Goal: Task Accomplishment & Management: Use online tool/utility

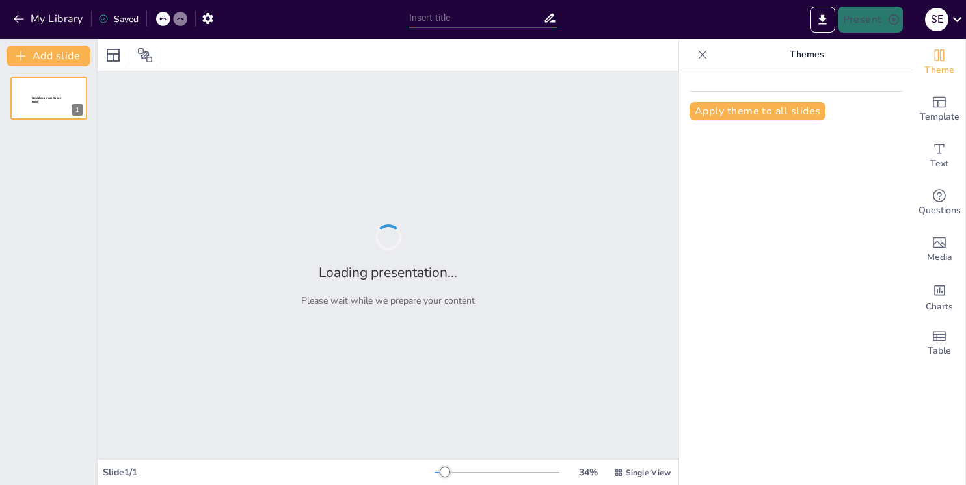
type input "Navigating the Evolution of Artificial Intelligence: Milestones and Lessons Lea…"
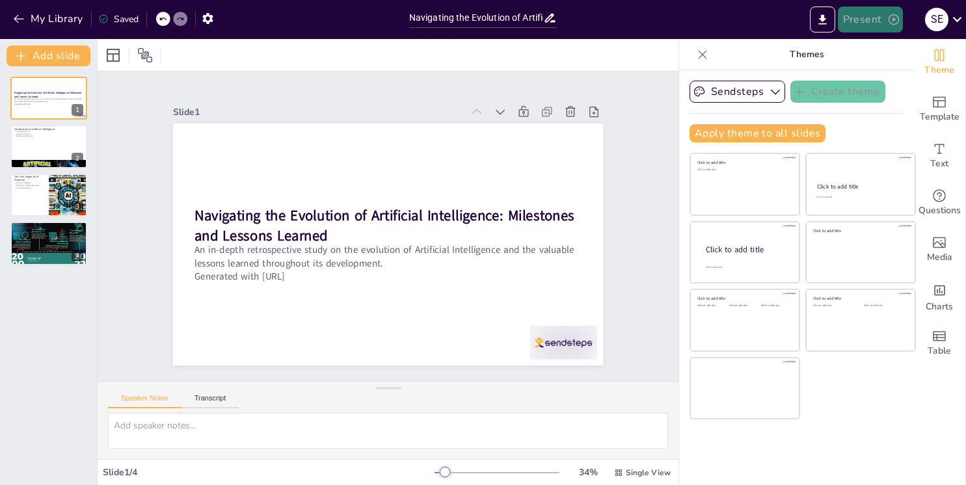
click at [864, 22] on button "Present" at bounding box center [870, 20] width 65 height 26
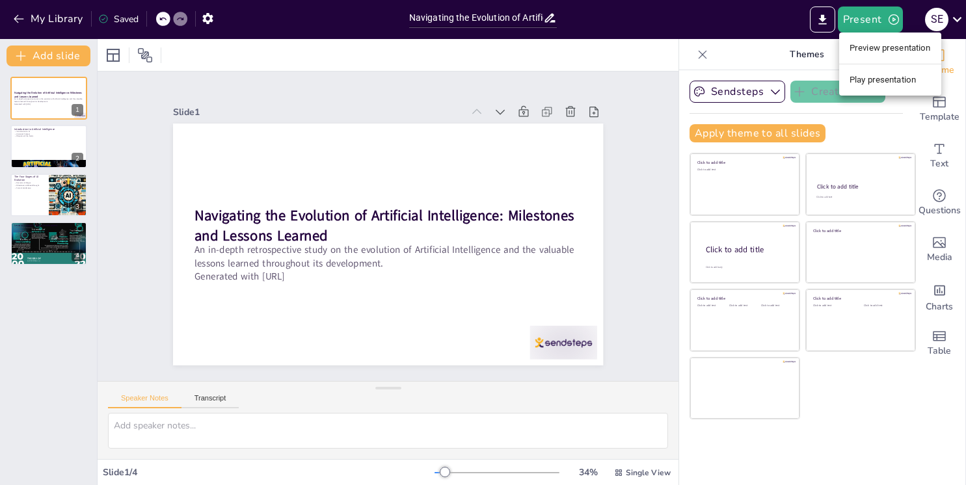
click at [884, 50] on li "Preview presentation" at bounding box center [890, 48] width 102 height 21
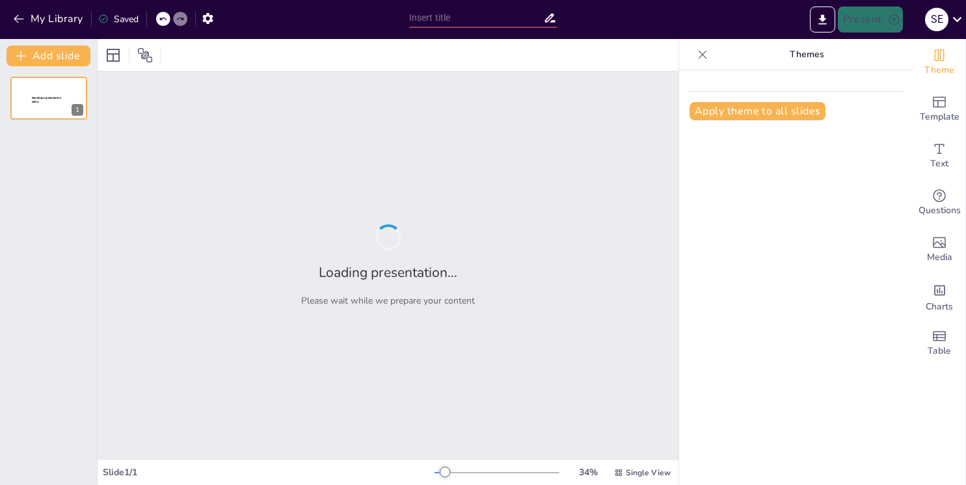
type input "Navigating the Evolution of Artificial Intelligence: Milestones and Lessons Lea…"
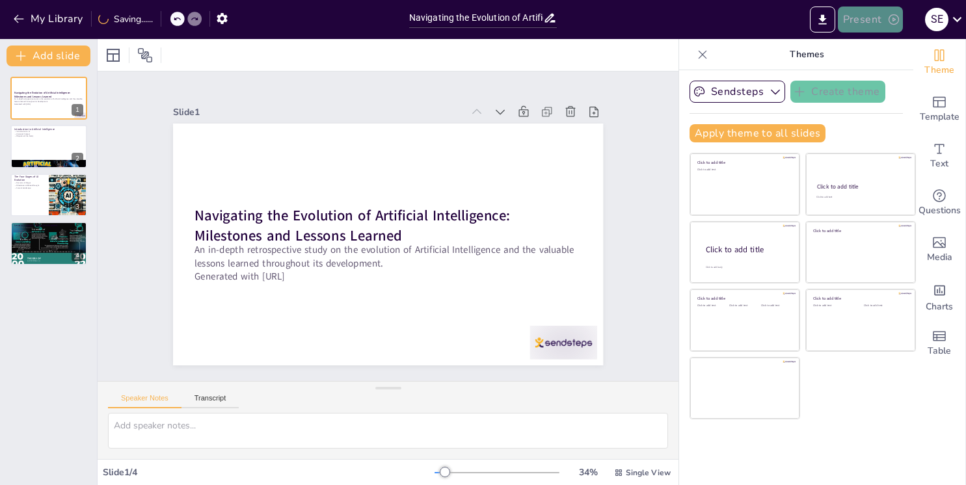
click at [884, 27] on button "Present" at bounding box center [870, 20] width 65 height 26
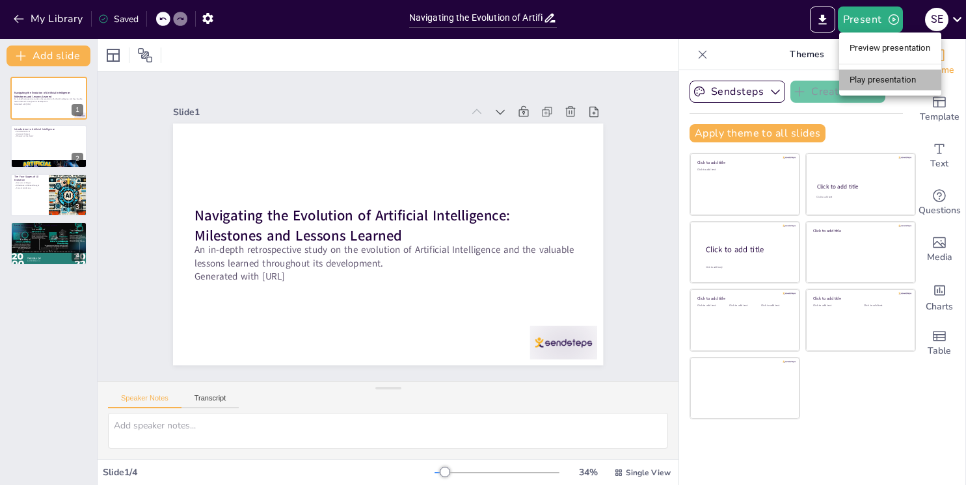
click at [875, 79] on li "Play presentation" at bounding box center [890, 80] width 102 height 21
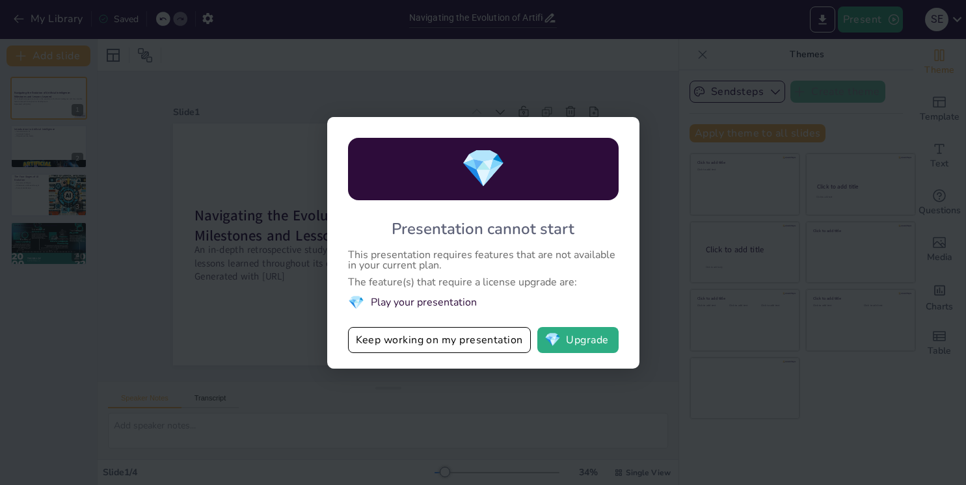
drag, startPoint x: 415, startPoint y: 255, endPoint x: 435, endPoint y: 280, distance: 32.4
click at [435, 280] on div "💎 Presentation cannot start This presentation requires features that are not av…" at bounding box center [483, 243] width 312 height 252
click at [397, 345] on button "Keep working on my presentation" at bounding box center [439, 340] width 183 height 26
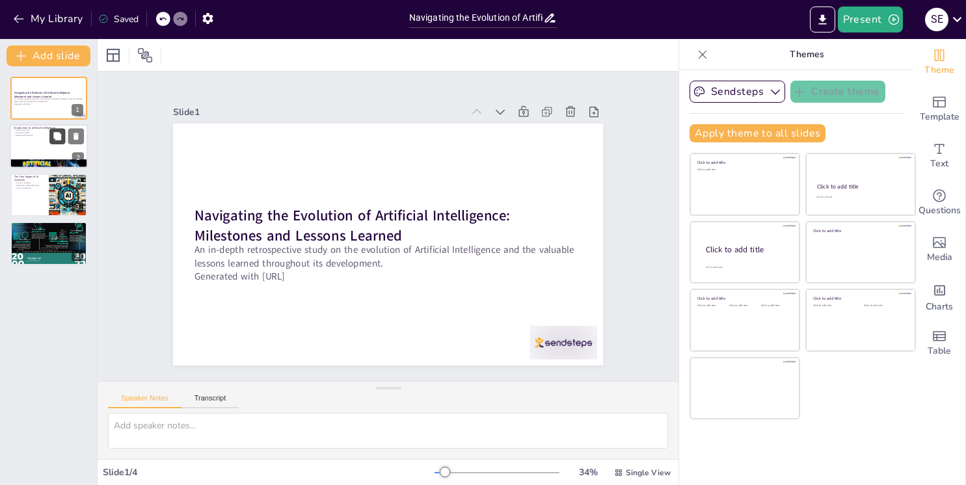
click at [51, 144] on button at bounding box center [57, 137] width 16 height 16
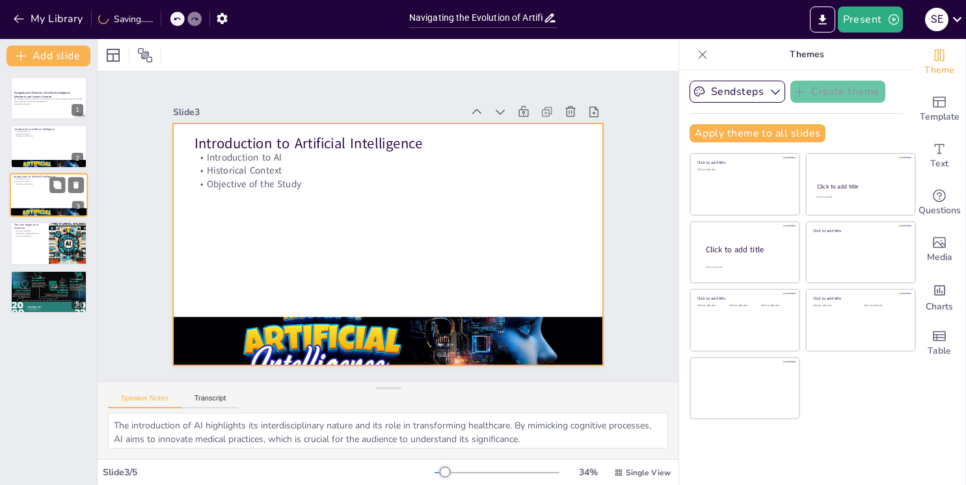
click at [43, 191] on div at bounding box center [49, 195] width 78 height 44
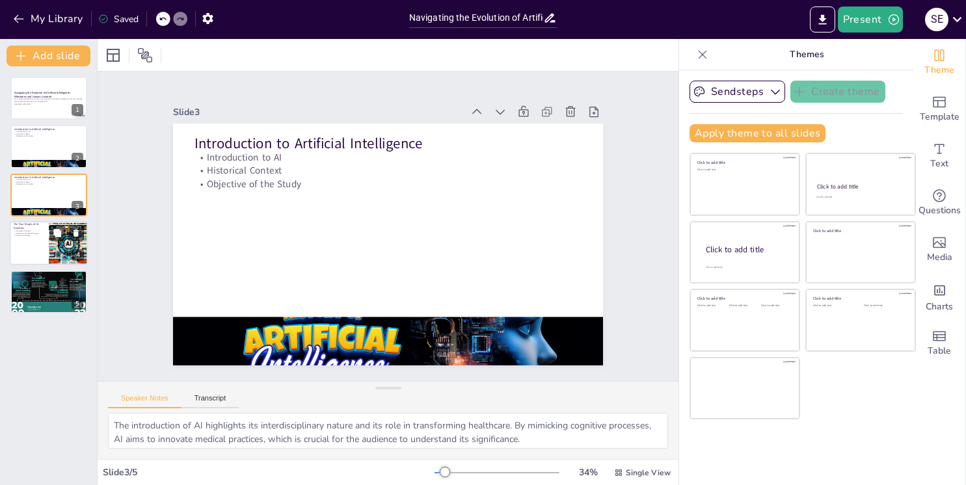
click at [41, 241] on div at bounding box center [49, 243] width 78 height 44
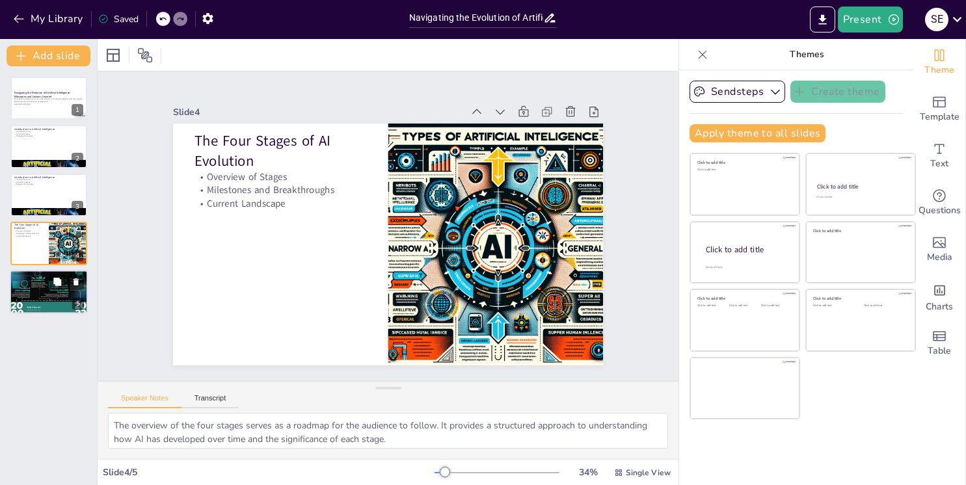
click at [38, 292] on div at bounding box center [49, 292] width 78 height 52
type textarea "Emphasizing ethical considerations is crucial for ensuring that AI development …"
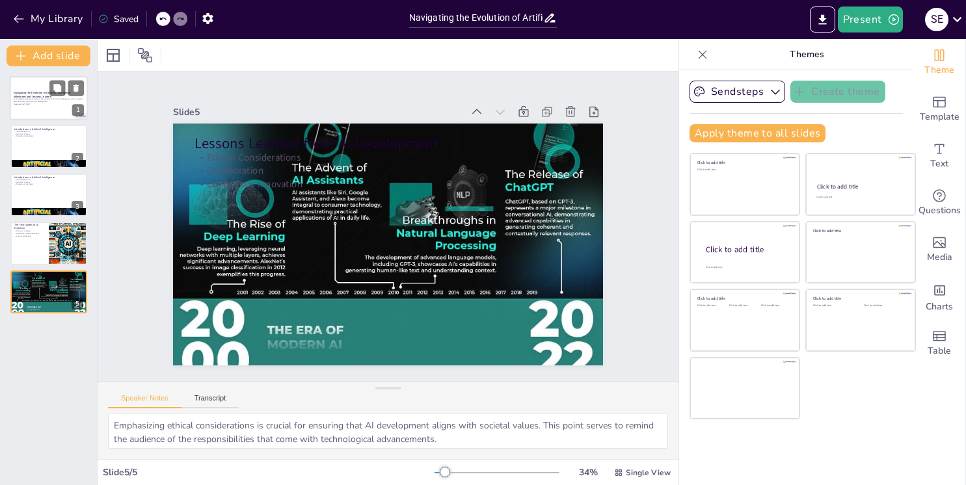
click at [61, 98] on p "An in-depth retrospective study on the evolution of Artificial Intelligence and…" at bounding box center [49, 100] width 70 height 5
